Goal: Task Accomplishment & Management: Manage account settings

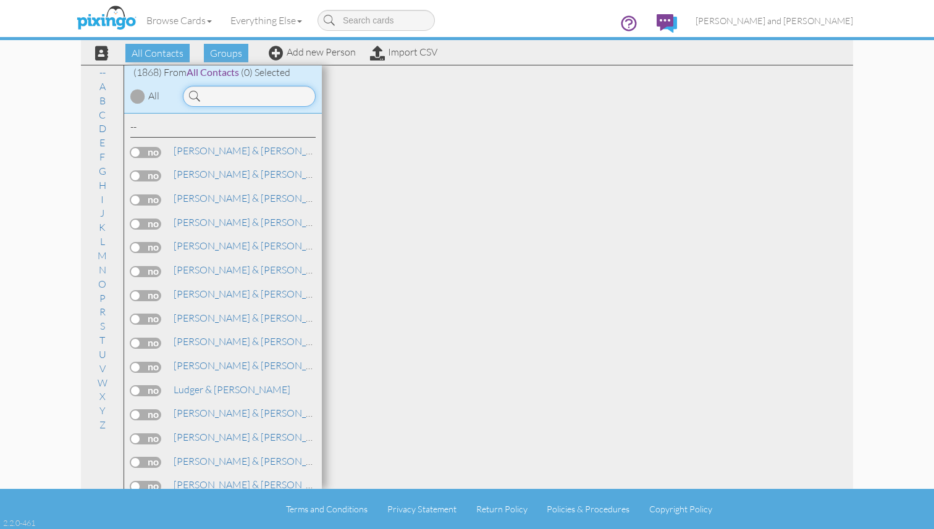
click at [223, 103] on input at bounding box center [249, 96] width 133 height 21
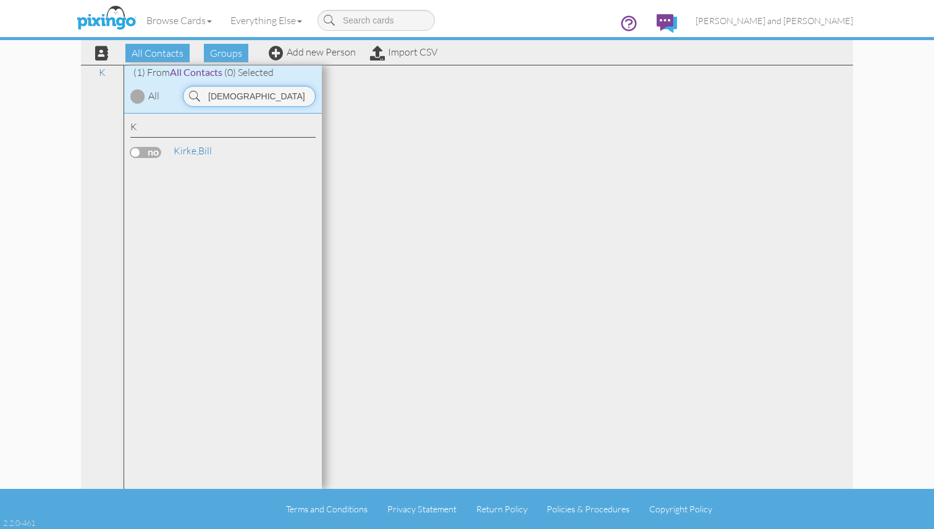
type input "kirke"
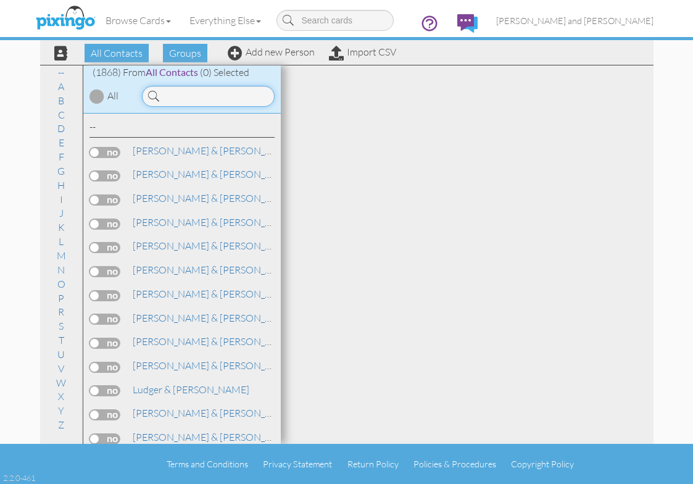
click at [252, 96] on input at bounding box center [208, 96] width 133 height 21
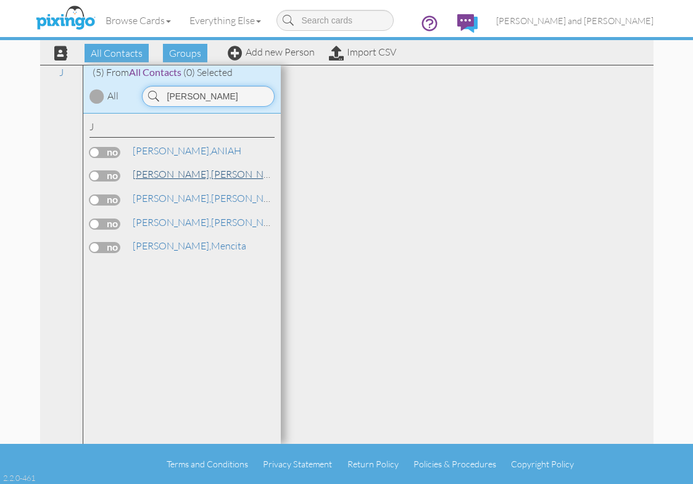
type input "jackson"
click at [219, 175] on link "Jackson, David & Lucia" at bounding box center [231, 174] width 198 height 15
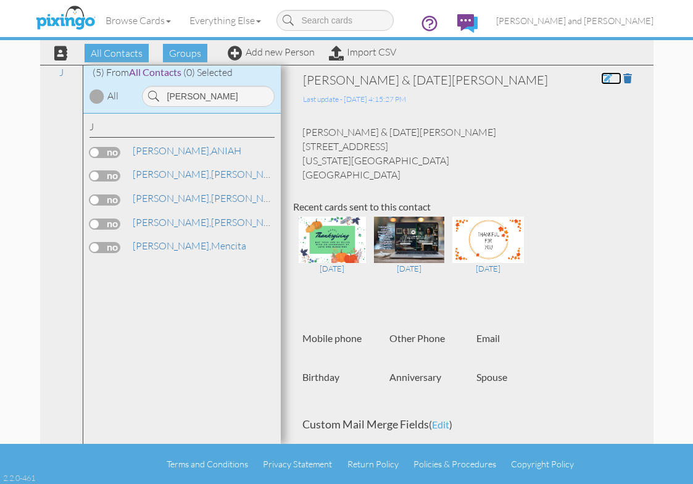
click at [601, 80] on span at bounding box center [606, 78] width 11 height 10
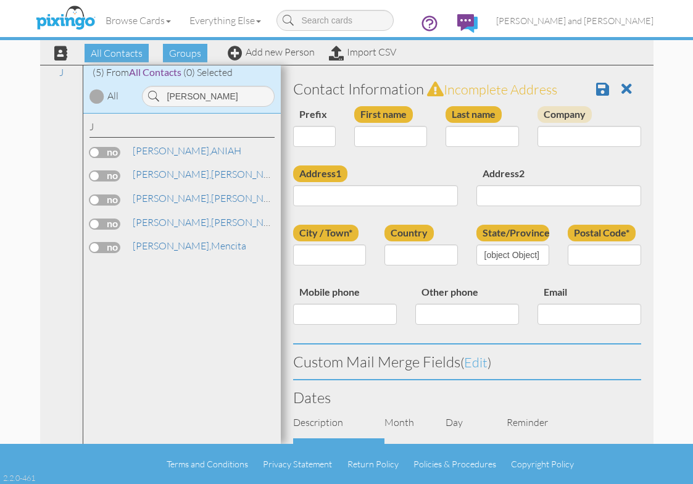
type input "[PERSON_NAME] & [DATE]"
type input "Jackson"
type input "78 Bees Creek Rd"
type input "Missouri City"
type input "77459"
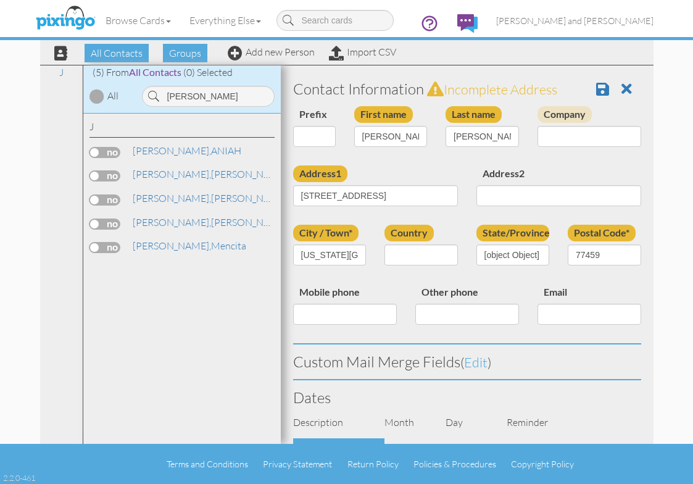
select select "object:5935"
select select "object:6180"
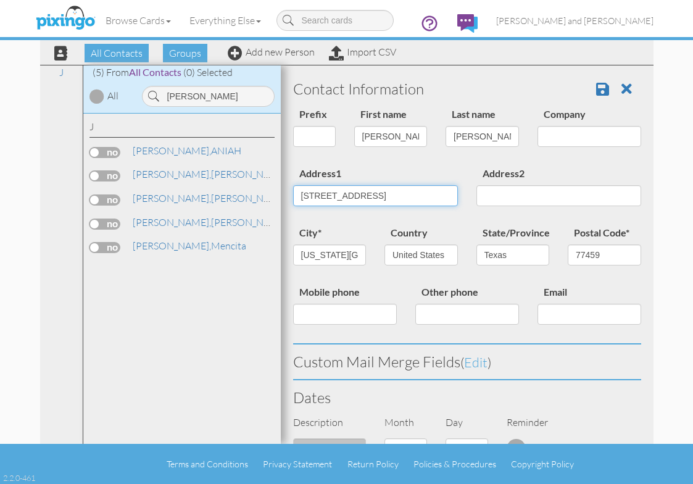
click at [426, 196] on input "78 Bees Creek Rd" at bounding box center [375, 195] width 165 height 21
type input "7"
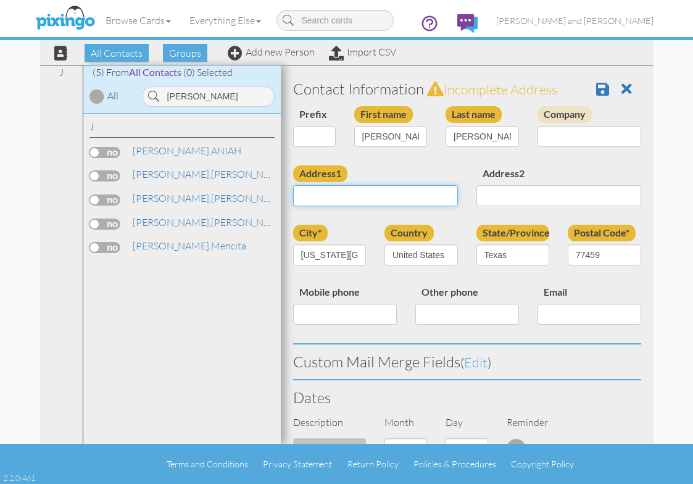
paste input "[STREET_ADDRESS]"
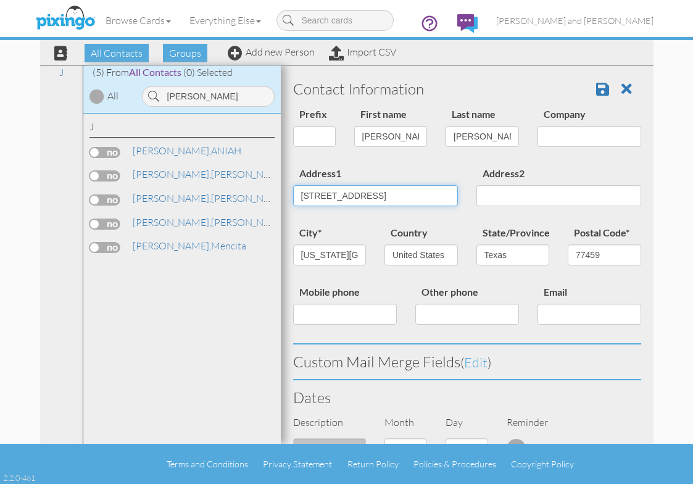
type input "[STREET_ADDRESS]"
click at [346, 251] on input "Missouri City" at bounding box center [329, 255] width 73 height 21
type input "M"
type input "Wilmington"
click at [544, 258] on select "AA (Military) AE (Military) Alabama Alaska American Samoa AP (Military) Arizona…" at bounding box center [513, 255] width 73 height 21
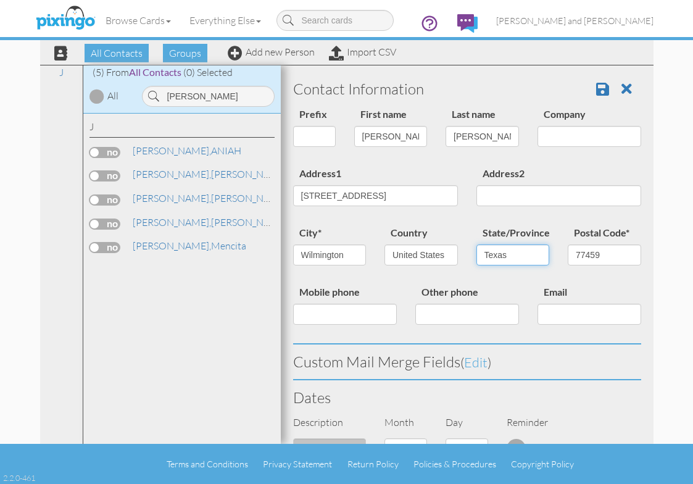
select select "object:6192"
click at [607, 258] on input "77459" at bounding box center [604, 255] width 73 height 21
type input "7"
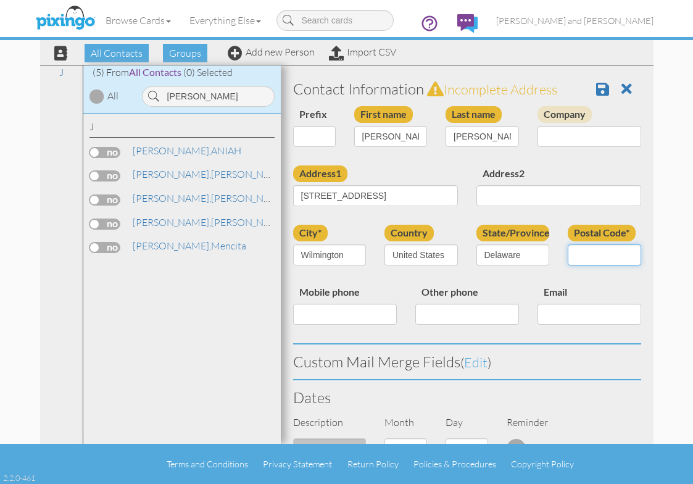
paste input "19806"
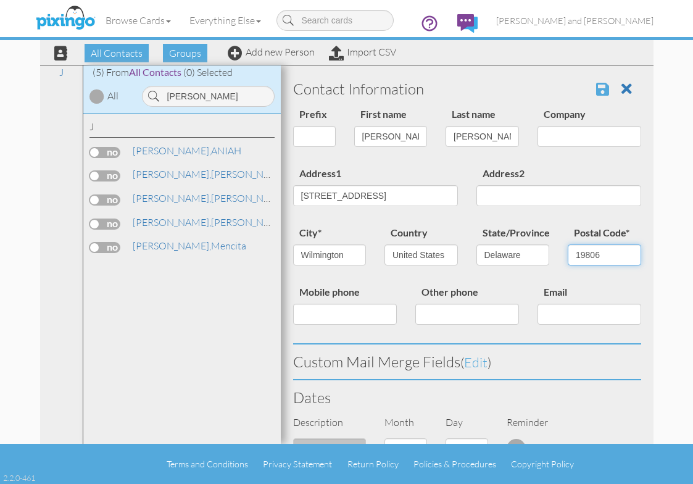
type input "19806"
click at [604, 88] on span at bounding box center [603, 89] width 13 height 15
